Goal: Information Seeking & Learning: Learn about a topic

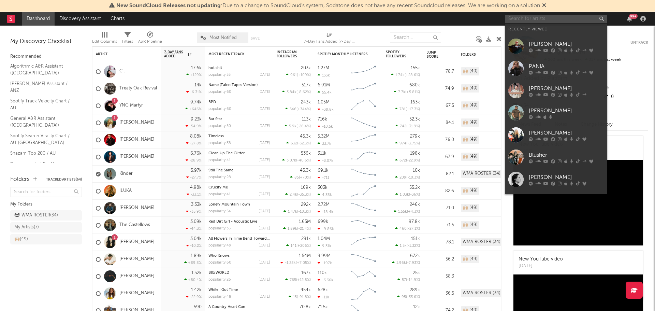
click at [523, 21] on input "text" at bounding box center [556, 19] width 102 height 9
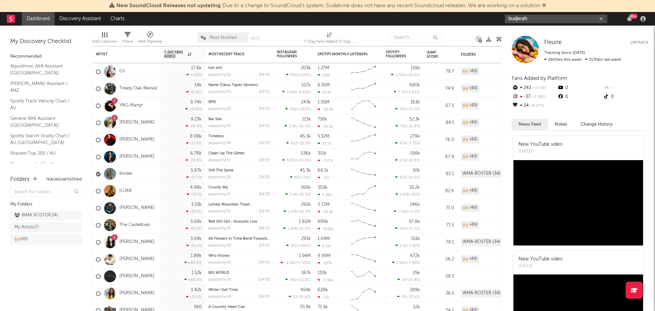
click at [540, 20] on input "budjerah" at bounding box center [556, 19] width 102 height 9
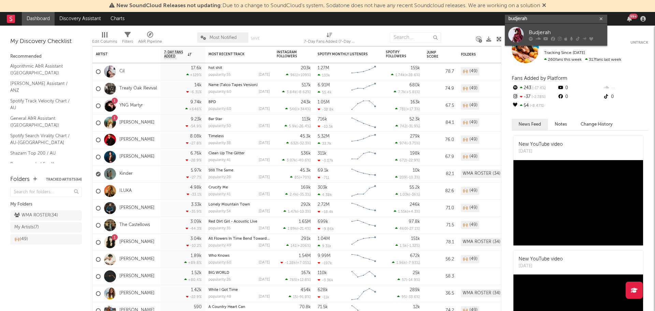
type input "budjerah"
click at [514, 36] on div at bounding box center [515, 34] width 15 height 15
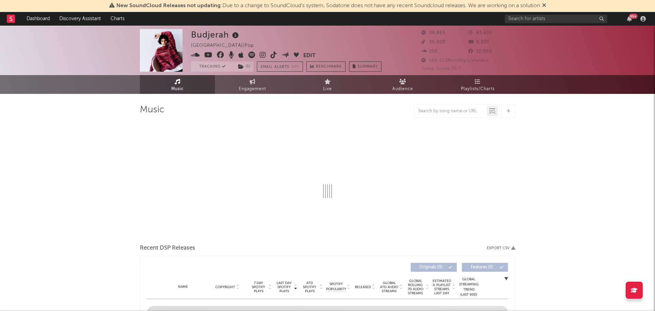
select select "6m"
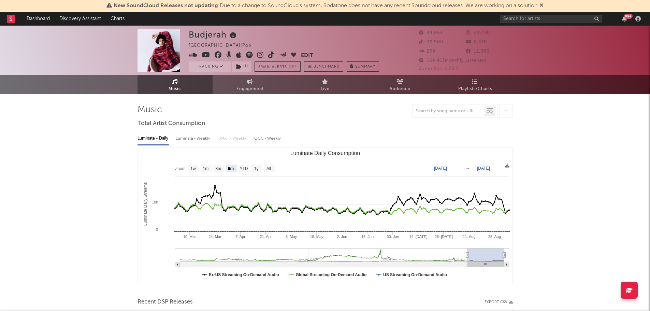
click at [543, 4] on icon at bounding box center [541, 4] width 4 height 5
